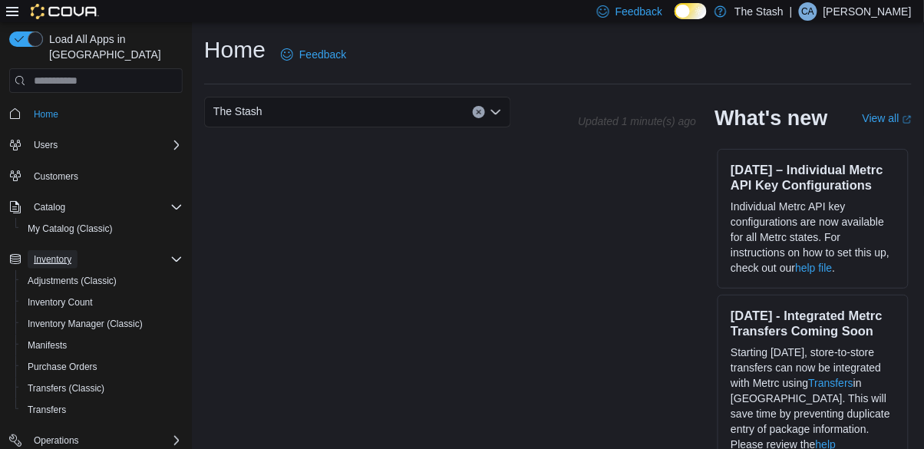
click at [50, 253] on span "Inventory" at bounding box center [53, 259] width 38 height 12
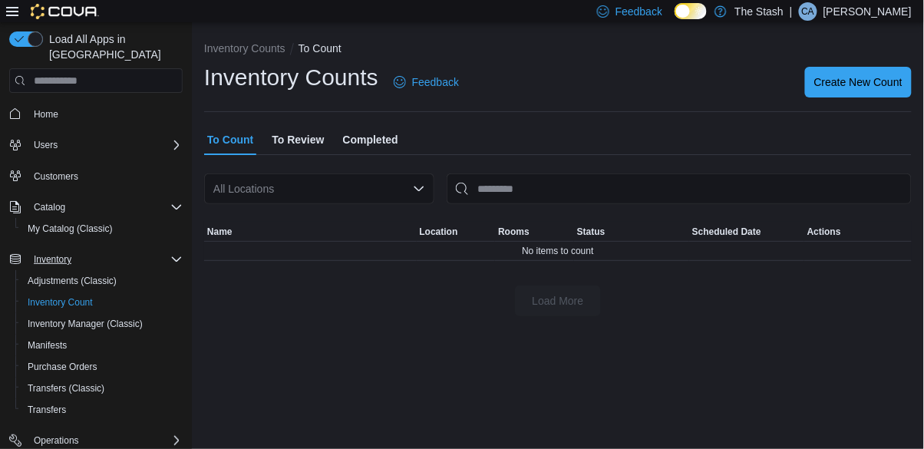
click at [846, 29] on div "Inventory Counts To Count Inventory Counts Feedback Create New Count To Count T…" at bounding box center [558, 175] width 732 height 306
click at [867, 15] on p "[PERSON_NAME]" at bounding box center [868, 11] width 88 height 18
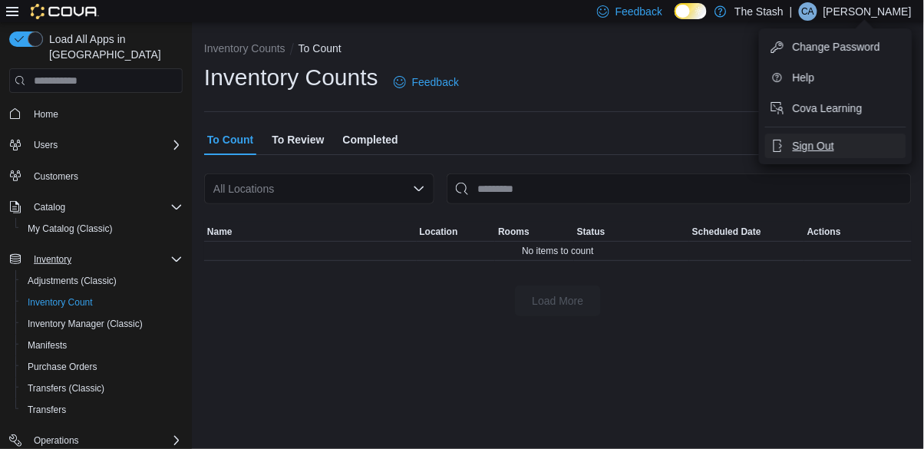
click at [797, 153] on span "Sign Out" at bounding box center [813, 145] width 41 height 15
